Goal: Task Accomplishment & Management: Complete application form

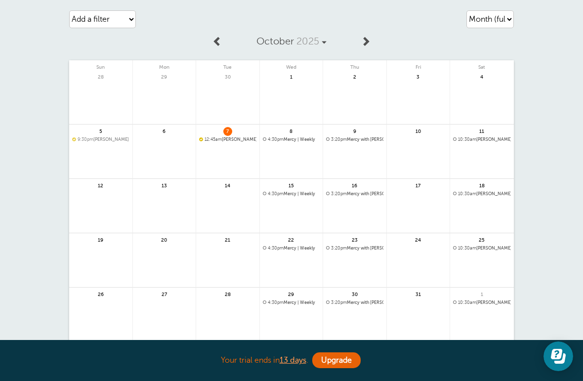
click at [238, 158] on link at bounding box center [227, 165] width 63 height 43
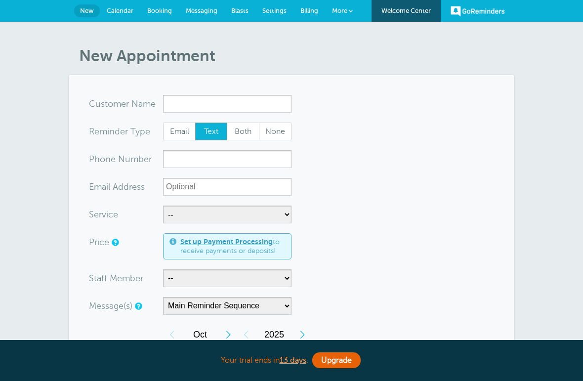
click at [250, 100] on input "x-no-autofill" at bounding box center [227, 104] width 128 height 18
type input "kathy"
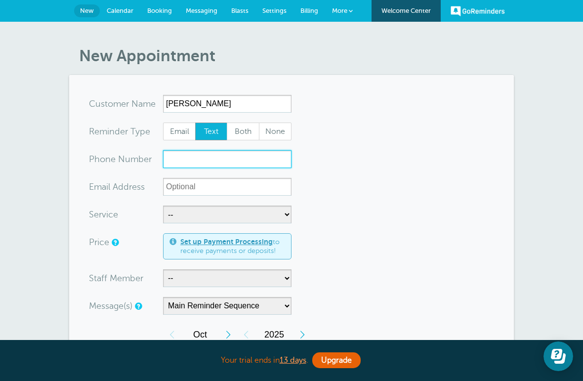
click at [261, 157] on input "xxx-no-autofill" at bounding box center [227, 159] width 128 height 18
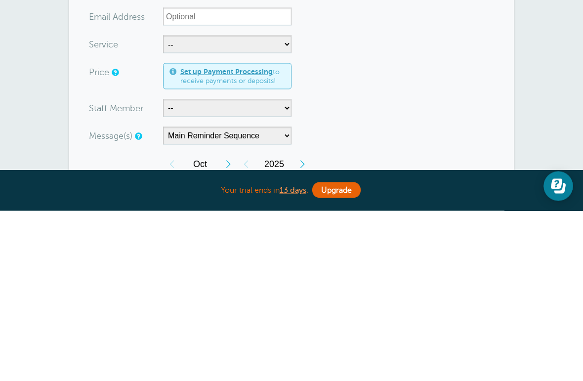
scroll to position [170, 0]
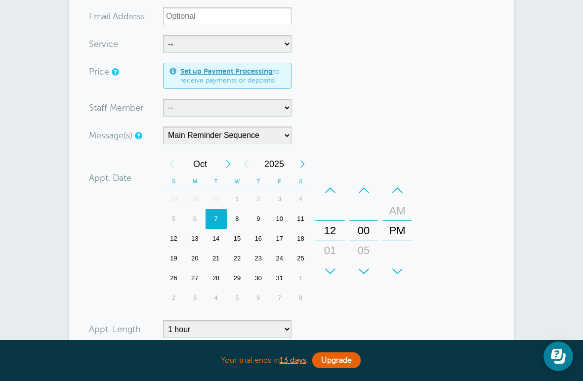
type input "3057661556"
click at [260, 112] on select "-- Cristina" at bounding box center [227, 108] width 128 height 18
select select "21707"
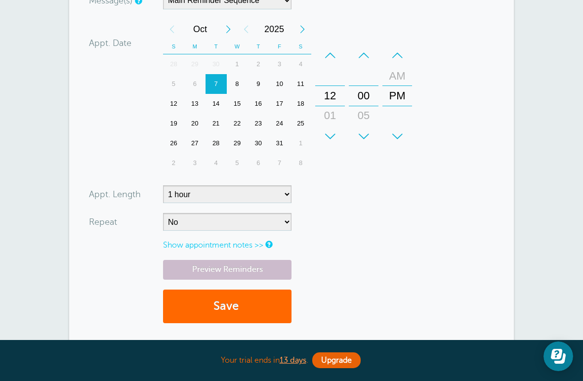
scroll to position [308, 0]
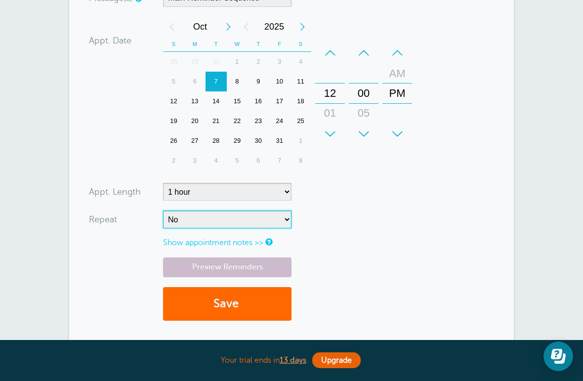
click at [266, 218] on select "No Daily Weekly Every 2 weeks Every 3 weeks Every 4 weeks Monthly Every 5 weeks…" at bounding box center [227, 220] width 128 height 18
select select "RRULE:FREQ=WEEKLY"
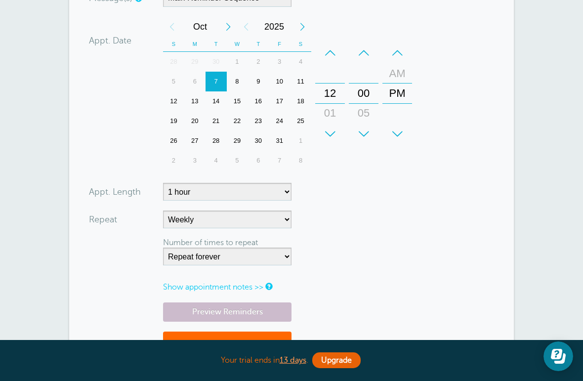
click at [276, 338] on button "Save" at bounding box center [227, 349] width 128 height 34
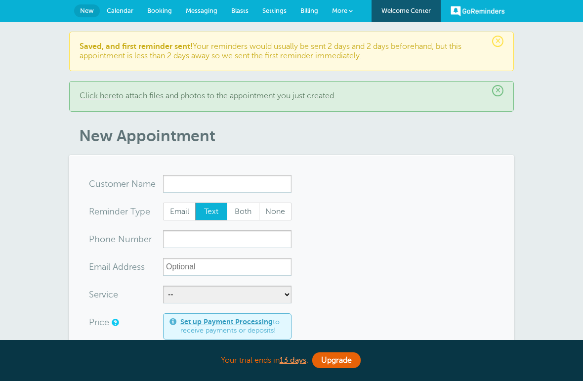
click at [254, 186] on input "x-no-autofill" at bounding box center [227, 184] width 128 height 18
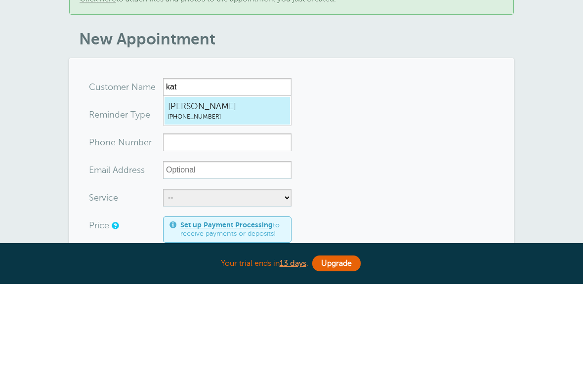
click at [254, 197] on span "kathy" at bounding box center [227, 203] width 119 height 12
type input "kathy3057661556"
type input "kathy"
type input "(305) 766-1556"
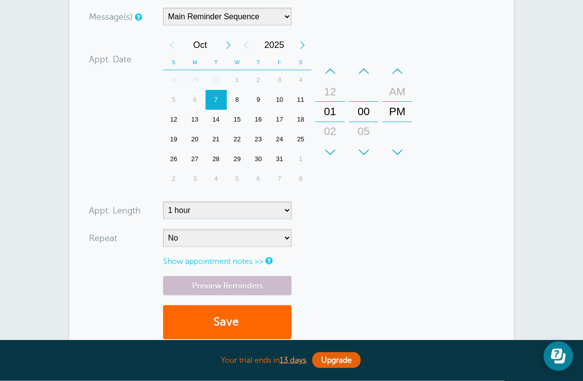
scroll to position [374, 0]
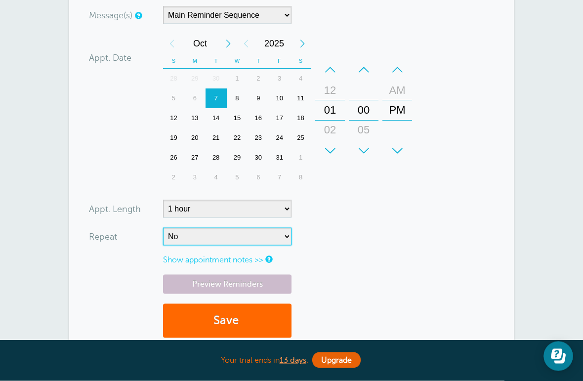
click at [257, 234] on select "No Daily Weekly Every 2 weeks Every 3 weeks Every 4 weeks Monthly Every 5 weeks…" at bounding box center [227, 237] width 128 height 18
select select "RRULE:FREQ=WEEKLY"
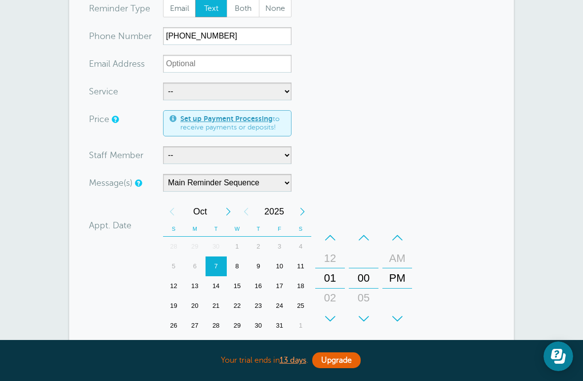
scroll to position [206, 0]
click at [255, 156] on select "-- Cristina" at bounding box center [227, 155] width 128 height 18
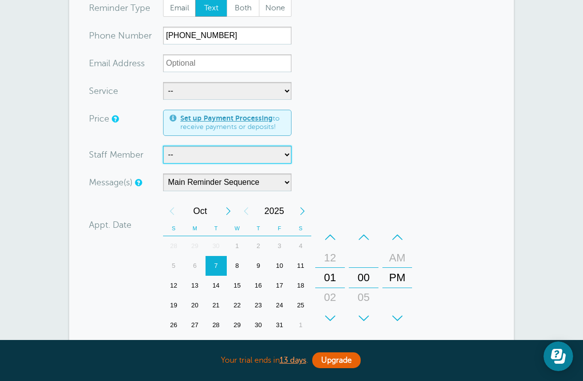
select select "21707"
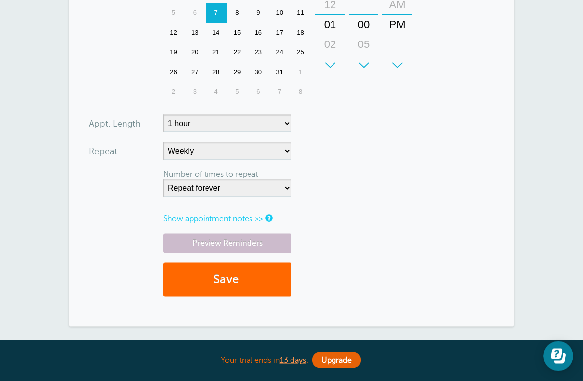
scroll to position [460, 0]
click at [253, 276] on button "Save" at bounding box center [227, 279] width 128 height 34
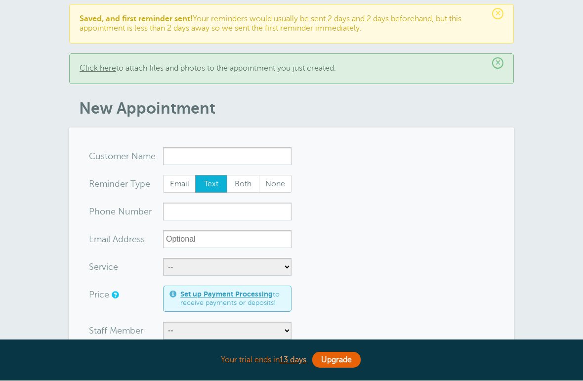
click at [261, 152] on input "x-no-autofill" at bounding box center [227, 157] width 128 height 18
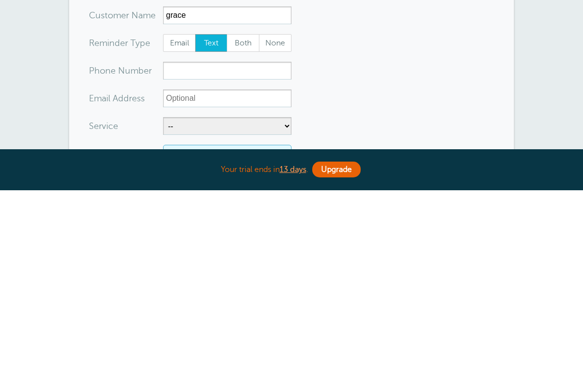
type input "grace"
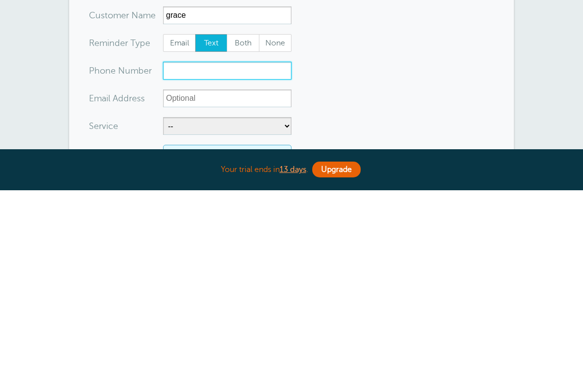
click at [282, 253] on input "xxx-no-autofill" at bounding box center [227, 262] width 128 height 18
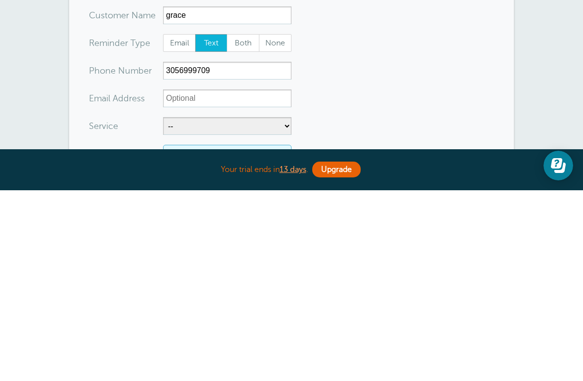
scroll to position [218, 0]
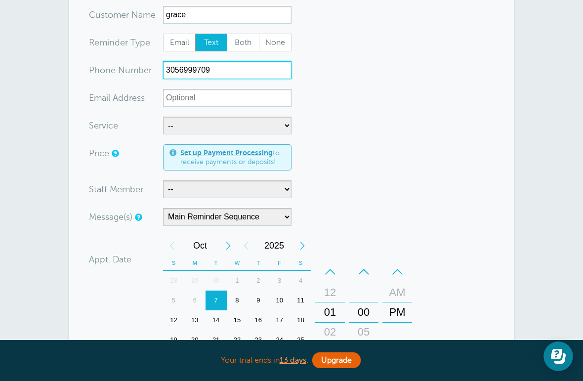
type input "3056999709"
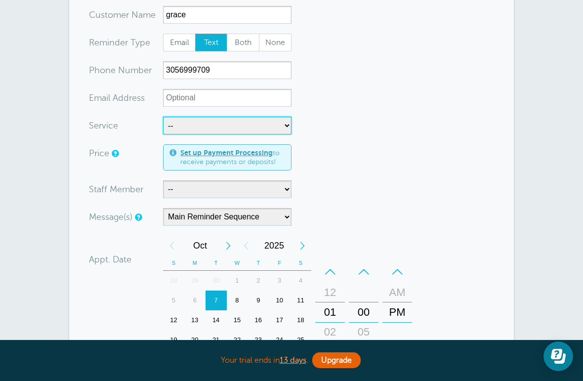
click at [234, 124] on select "-- Evaluation" at bounding box center [227, 126] width 128 height 18
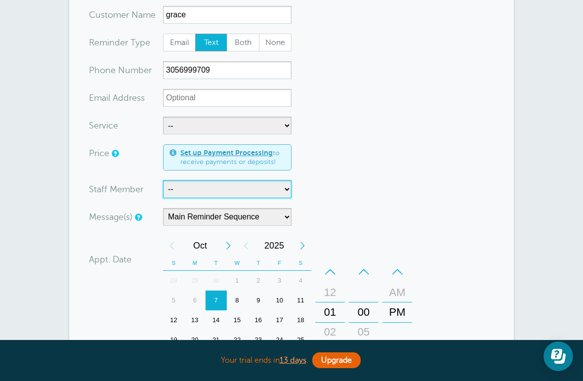
click at [240, 190] on select "-- Cristina" at bounding box center [227, 189] width 128 height 18
click at [257, 185] on select "-- Cristina" at bounding box center [227, 189] width 128 height 18
select select "21707"
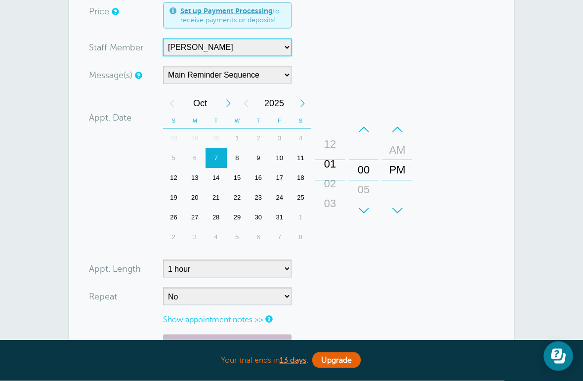
scroll to position [361, 0]
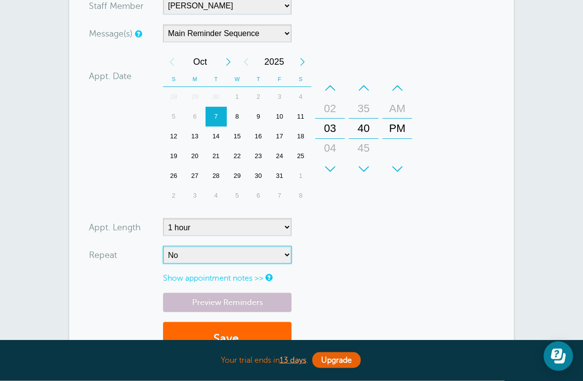
click at [277, 257] on select "No Daily Weekly Every 2 weeks Every 3 weeks Every 4 weeks Monthly Every 5 weeks…" at bounding box center [227, 255] width 128 height 18
select select "RRULE:FREQ=WEEKLY"
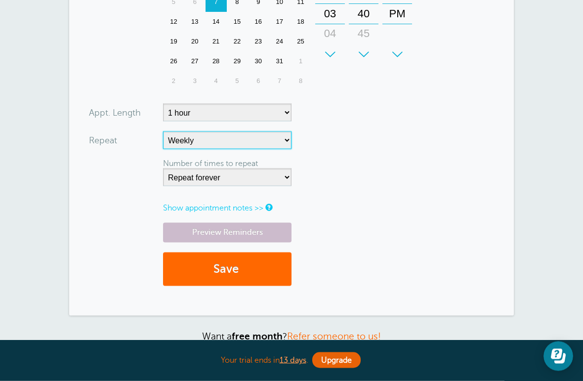
scroll to position [518, 0]
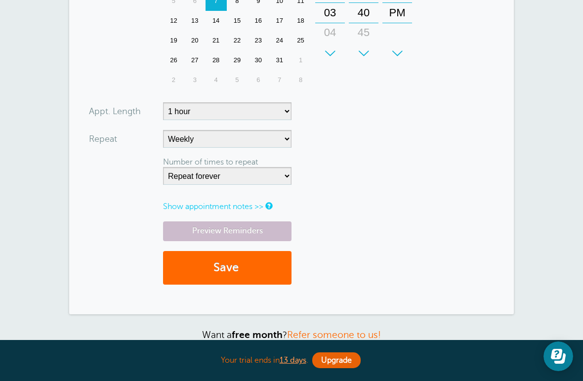
click at [266, 275] on button "Save" at bounding box center [227, 268] width 128 height 34
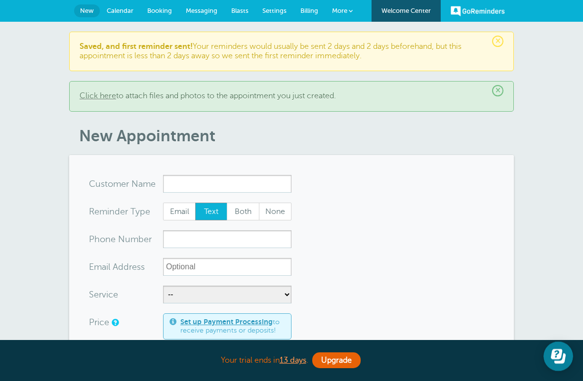
click at [251, 179] on input "x-no-autofill" at bounding box center [227, 184] width 128 height 18
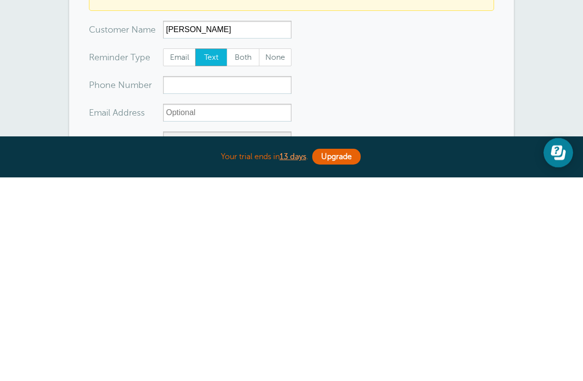
type input "[PERSON_NAME]"
click at [250, 280] on input "xxx-no-autofill" at bounding box center [227, 289] width 128 height 18
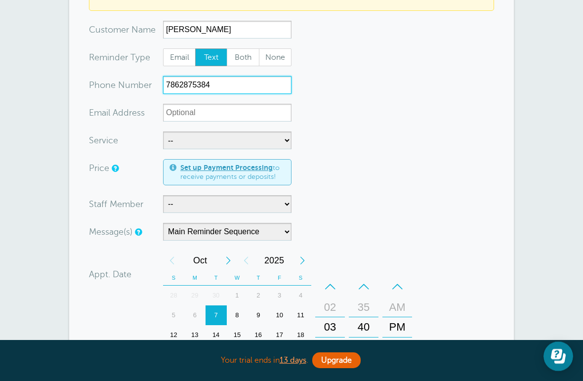
type input "7862875384"
click at [268, 205] on select "-- Cristina" at bounding box center [227, 204] width 128 height 18
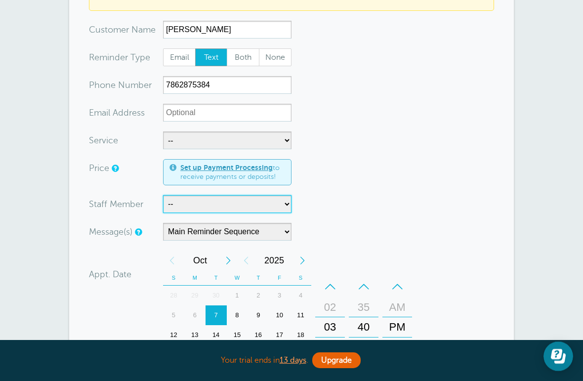
select select "21707"
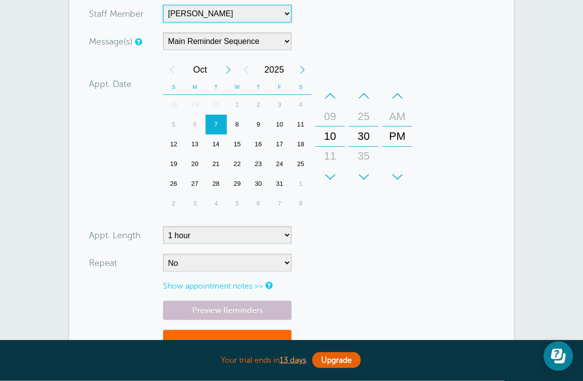
scroll to position [398, 0]
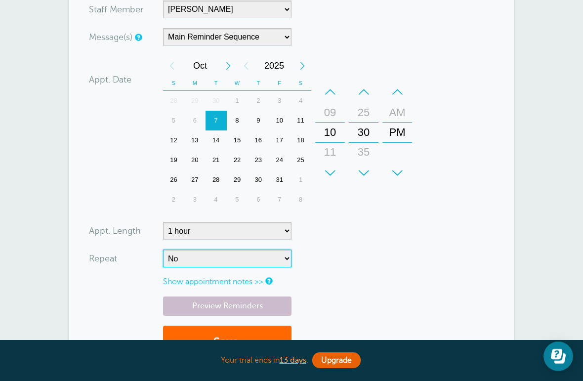
click at [254, 252] on select "No Daily Weekly Every 2 weeks Every 3 weeks Every 4 weeks Monthly Every 5 weeks…" at bounding box center [227, 259] width 128 height 18
select select "RRULE:FREQ=WEEKLY"
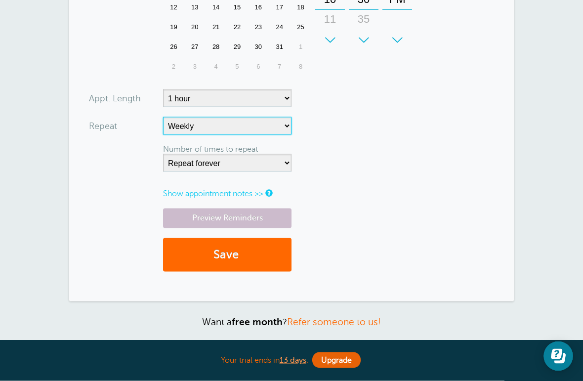
scroll to position [531, 0]
click at [272, 254] on button "Save" at bounding box center [227, 255] width 128 height 34
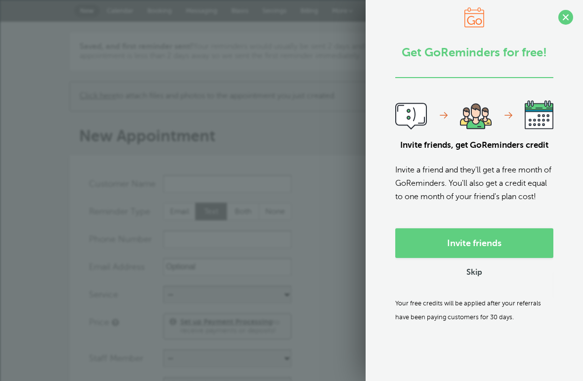
click at [479, 278] on link "Skip" at bounding box center [474, 273] width 16 height 10
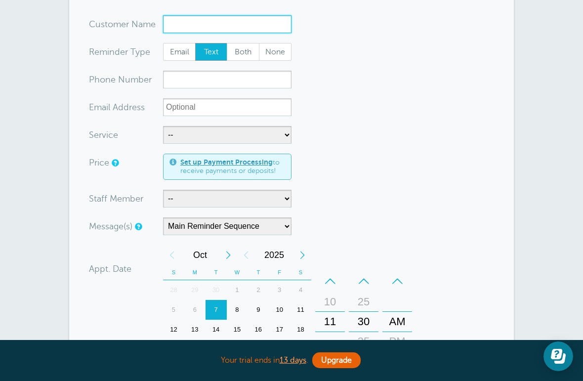
click at [233, 27] on input "x-no-autofill" at bounding box center [227, 24] width 128 height 18
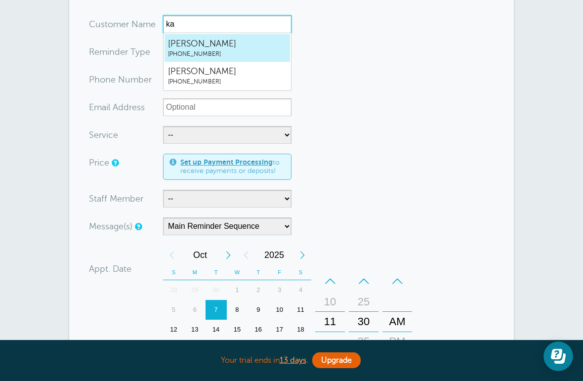
click at [237, 43] on span "Karen" at bounding box center [227, 44] width 119 height 12
type input "Karen7862875384"
type input "Karen"
type input "(786) 287-5384"
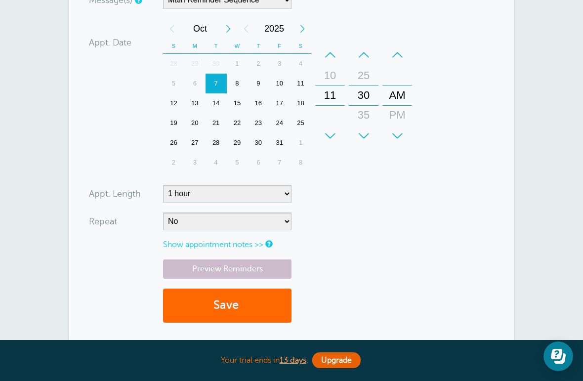
scroll to position [389, 0]
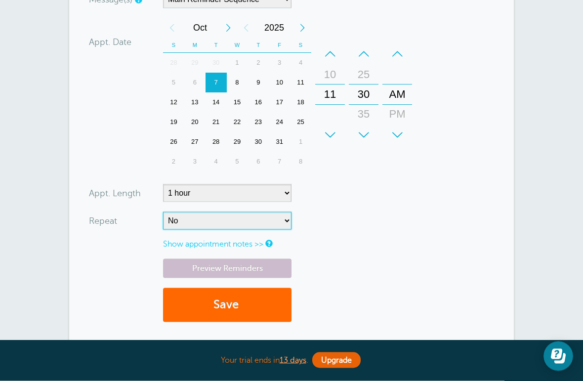
click at [263, 216] on select "No Daily Weekly Every 2 weeks Every 3 weeks Every 4 weeks Monthly Every 5 weeks…" at bounding box center [227, 221] width 128 height 18
select select "RRULE:FREQ=WEEKLY"
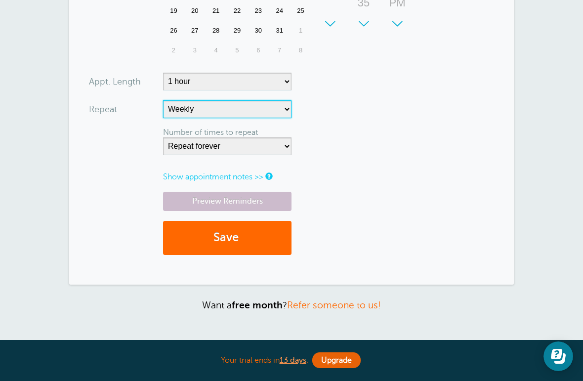
scroll to position [502, 0]
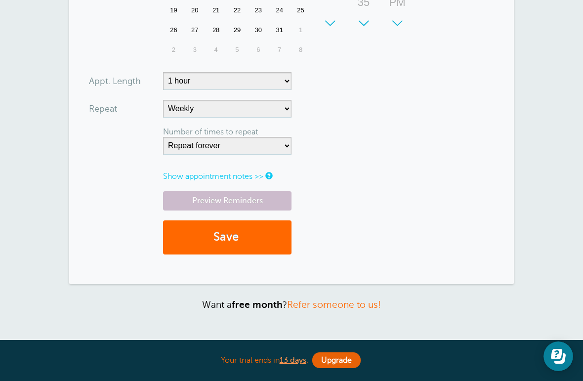
click at [265, 242] on button "Save" at bounding box center [227, 237] width 128 height 34
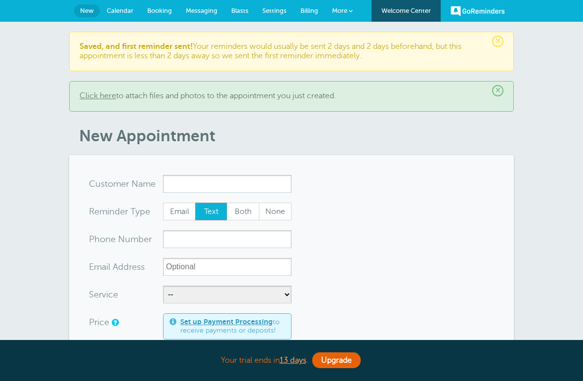
click at [119, 14] on link "Calendar" at bounding box center [120, 11] width 41 height 22
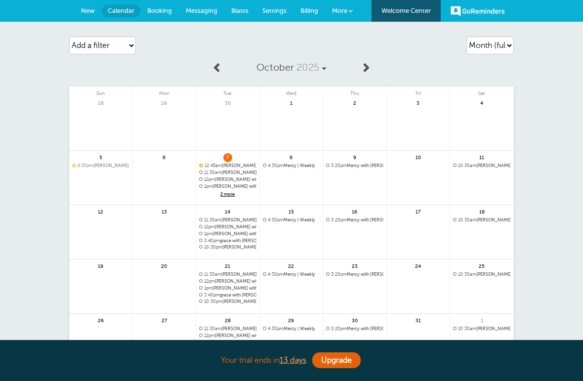
click at [233, 247] on span "10:30pm [PERSON_NAME] with [PERSON_NAME] | Weekly" at bounding box center [227, 247] width 57 height 5
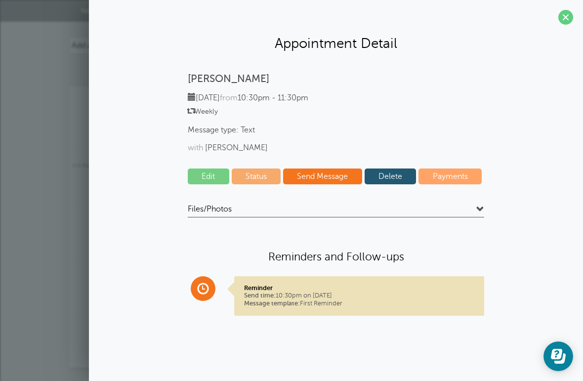
click at [213, 178] on link "Edit" at bounding box center [209, 177] width 42 height 16
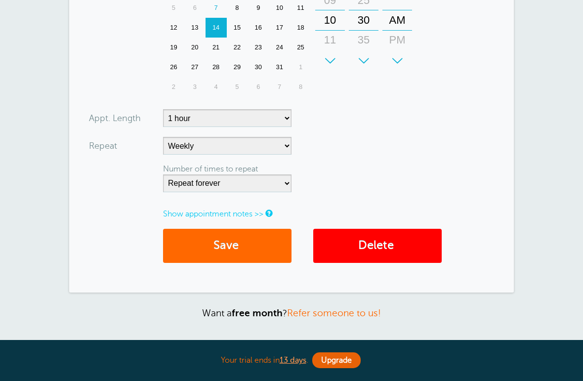
scroll to position [419, 0]
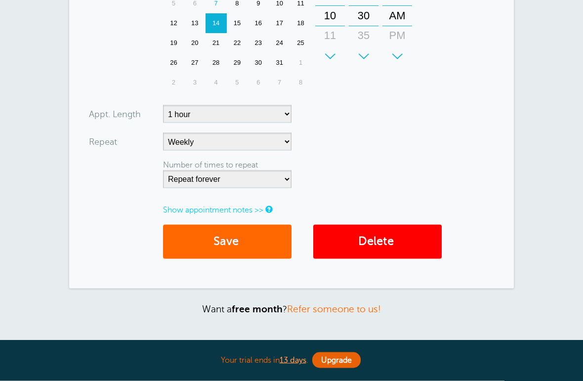
click at [266, 235] on button "Save" at bounding box center [227, 242] width 128 height 34
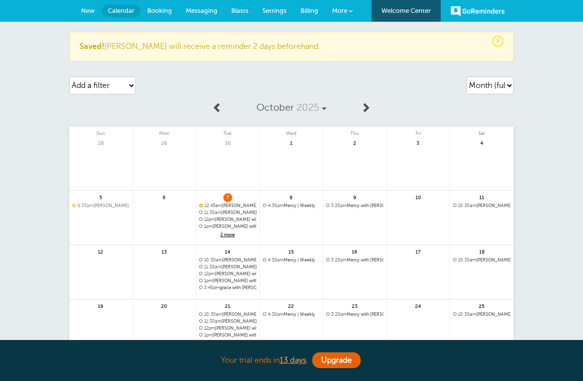
click at [306, 207] on span "4:30pm Mercy | Weekly" at bounding box center [291, 205] width 57 height 5
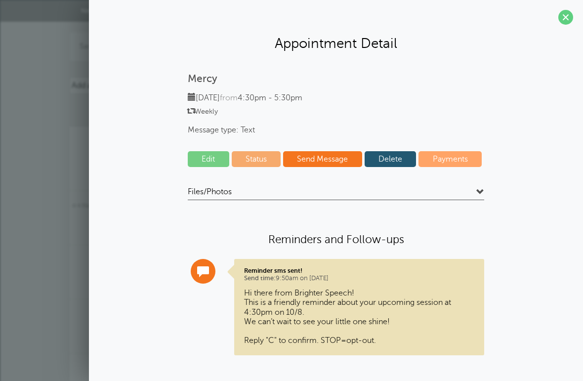
click at [424, 228] on div "Files/Photos Type Name All File Types No documents or photos have been uploaded…" at bounding box center [336, 279] width 297 height 185
click at [567, 17] on span at bounding box center [565, 17] width 15 height 15
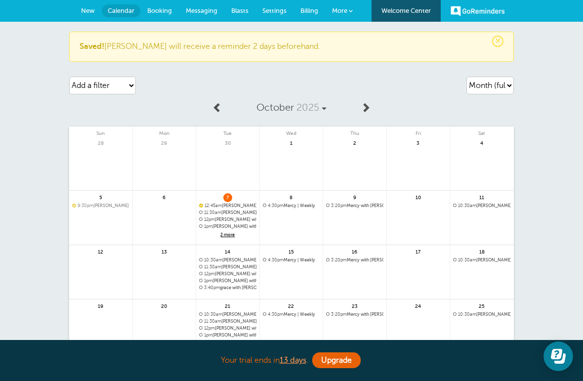
click at [360, 204] on span "3:20pm Mercy with [PERSON_NAME] | Weekly" at bounding box center [354, 205] width 57 height 5
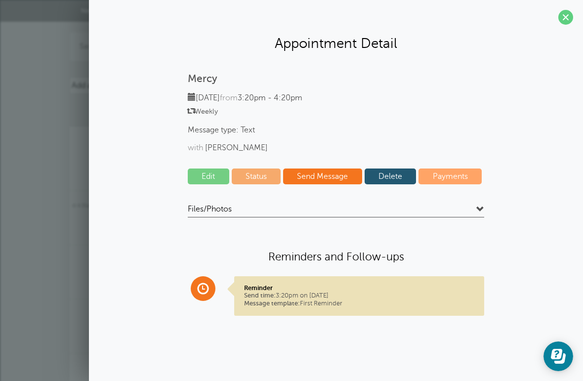
click at [333, 174] on link "Send Message" at bounding box center [322, 177] width 79 height 16
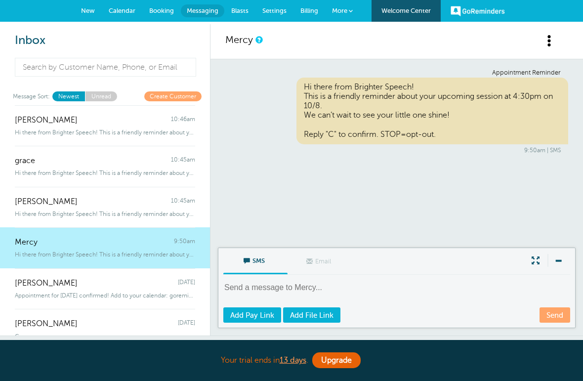
click at [173, 125] on div "Hi there from Brighter Speech! This is a friendly reminder about your upco" at bounding box center [105, 130] width 180 height 11
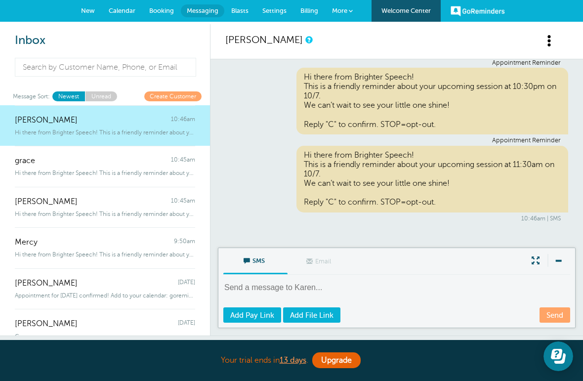
click at [167, 11] on span "Booking" at bounding box center [161, 10] width 25 height 7
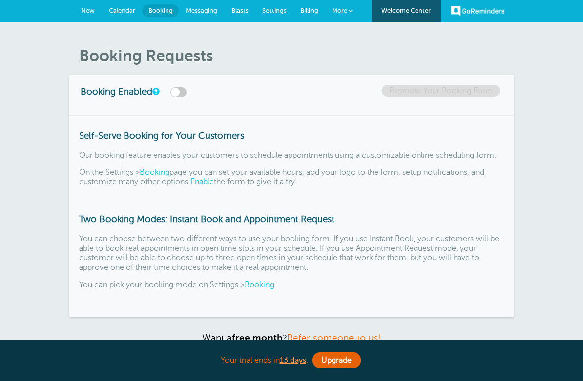
click at [129, 10] on span "Calendar" at bounding box center [122, 10] width 27 height 7
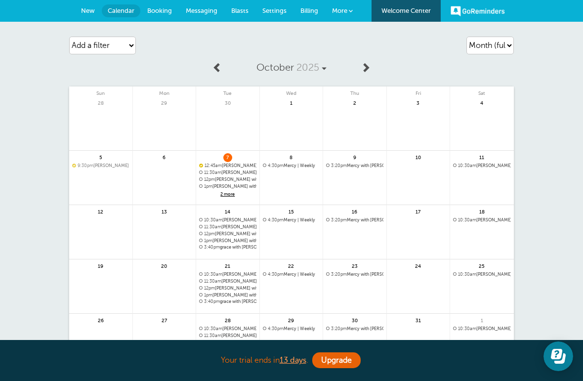
click at [244, 161] on div "7 12:45am Ely" at bounding box center [228, 178] width 64 height 54
click at [89, 16] on link "New" at bounding box center [88, 11] width 28 height 22
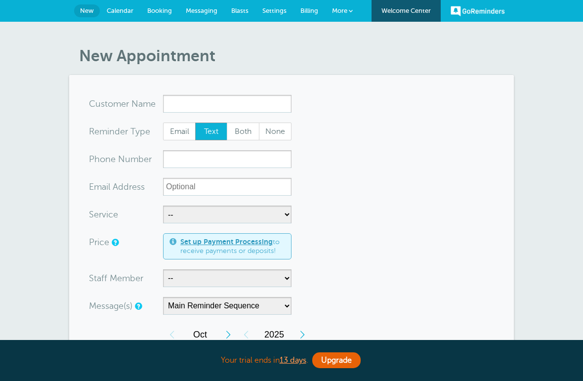
click at [256, 104] on input "x-no-autofill" at bounding box center [227, 104] width 128 height 18
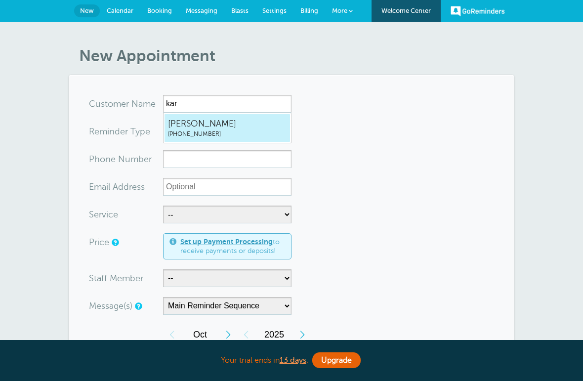
click at [234, 126] on span "[PERSON_NAME]" at bounding box center [227, 124] width 119 height 12
type input "Karen7862875384"
type input "[PERSON_NAME]"
type input "[PHONE_NUMBER]"
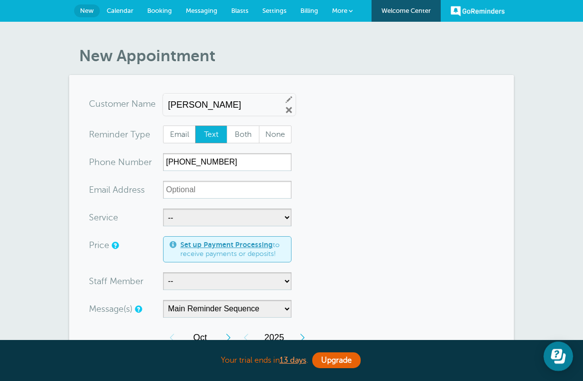
click at [125, 14] on span "Calendar" at bounding box center [120, 10] width 27 height 7
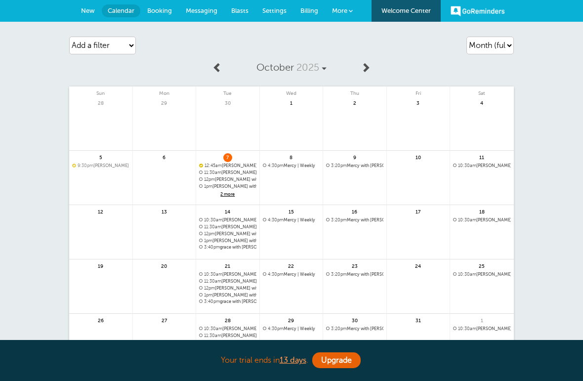
click at [242, 170] on span "11:30am [PERSON_NAME] | Weekly" at bounding box center [227, 172] width 57 height 5
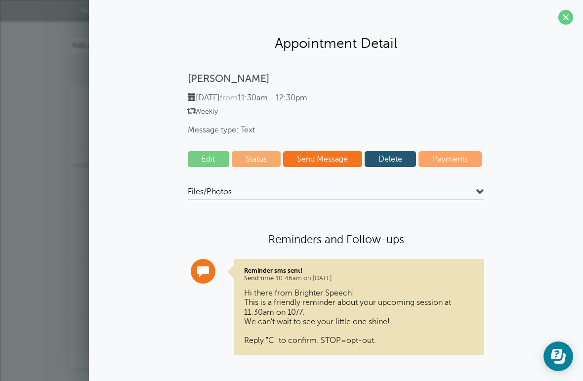
click at [209, 160] on link "Edit" at bounding box center [209, 159] width 42 height 16
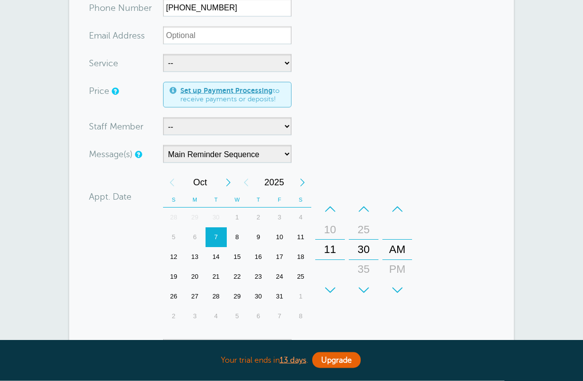
scroll to position [195, 0]
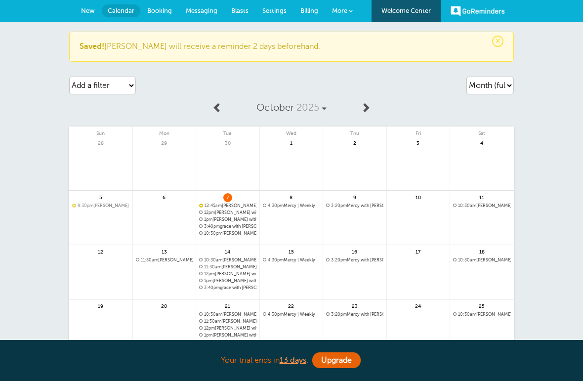
click at [243, 265] on span "11:30am Karen | Weekly" at bounding box center [227, 266] width 57 height 5
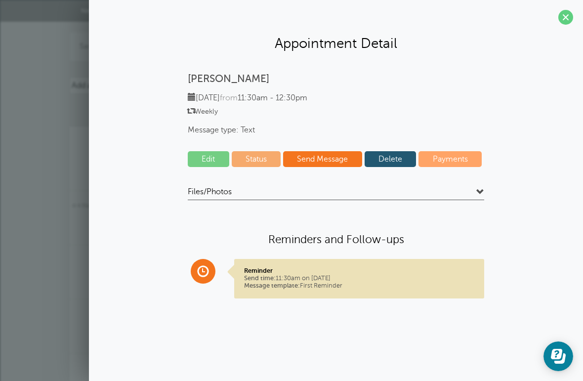
click at [207, 160] on link "Edit" at bounding box center [209, 159] width 42 height 16
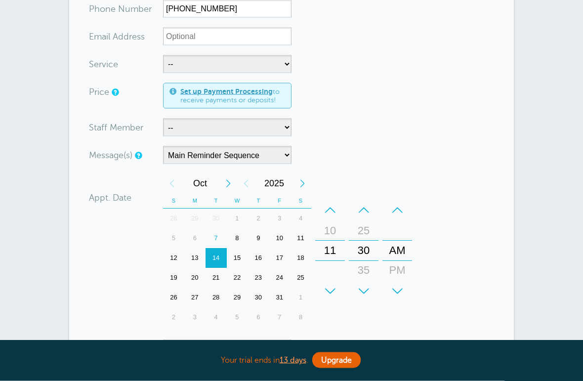
scroll to position [188, 0]
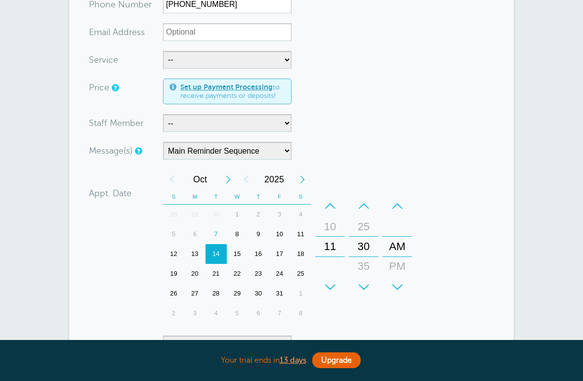
click at [196, 252] on div "13" at bounding box center [194, 254] width 21 height 20
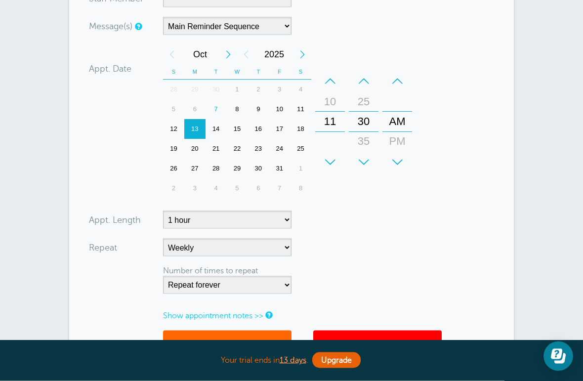
scroll to position [313, 0]
click at [262, 336] on button "Save" at bounding box center [227, 347] width 128 height 34
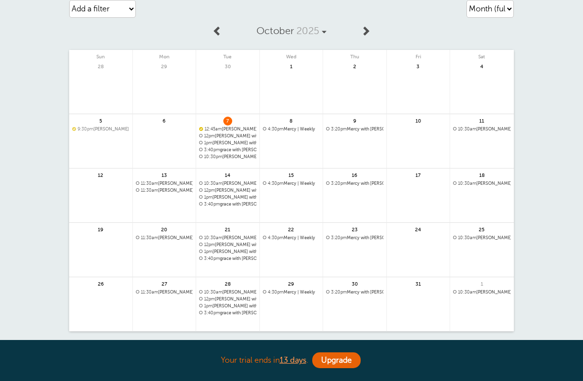
scroll to position [79, 0]
